Goal: Navigation & Orientation: Find specific page/section

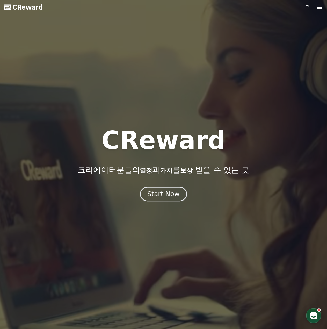
click at [164, 193] on div "Start Now" at bounding box center [163, 194] width 32 height 9
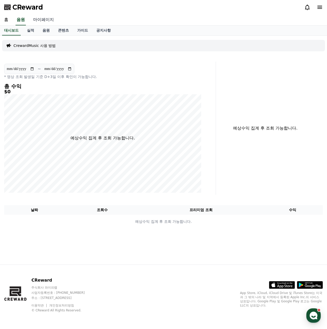
click at [42, 21] on link "마이페이지" at bounding box center [43, 20] width 29 height 11
select select "**********"
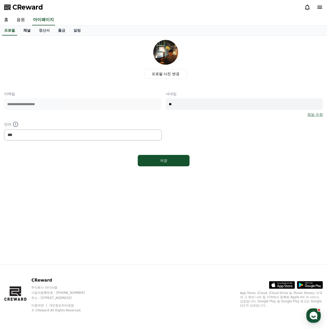
click at [31, 31] on link "채널" at bounding box center [27, 31] width 16 height 10
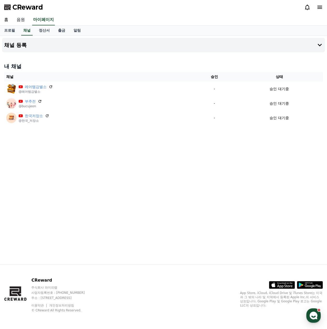
click at [22, 20] on link "음원" at bounding box center [20, 20] width 17 height 11
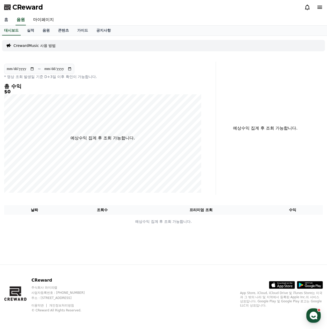
click at [10, 25] on link "홈" at bounding box center [6, 20] width 12 height 11
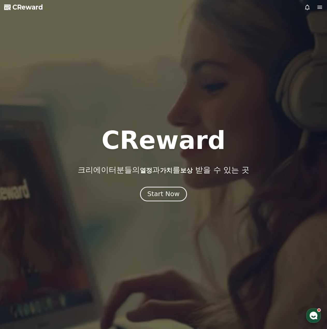
click at [178, 195] on div "Start Now" at bounding box center [163, 194] width 32 height 9
